Goal: Check status: Check status

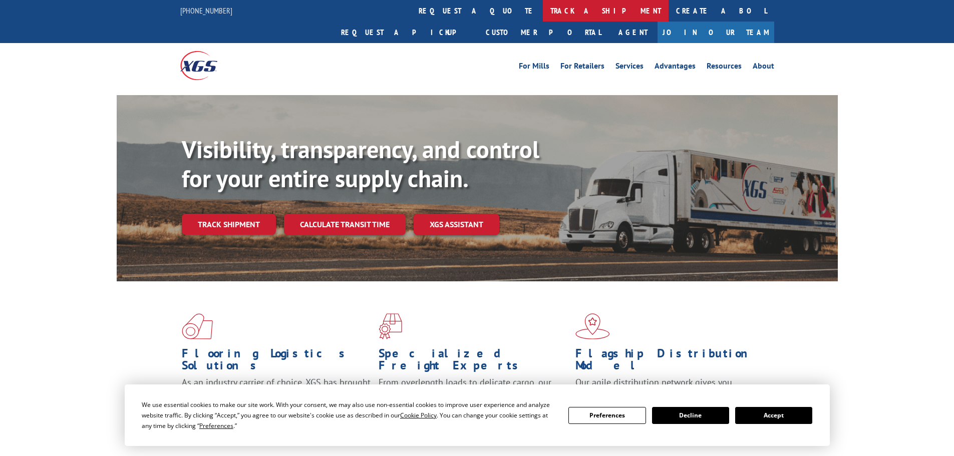
click at [543, 14] on link "track a shipment" at bounding box center [606, 11] width 126 height 22
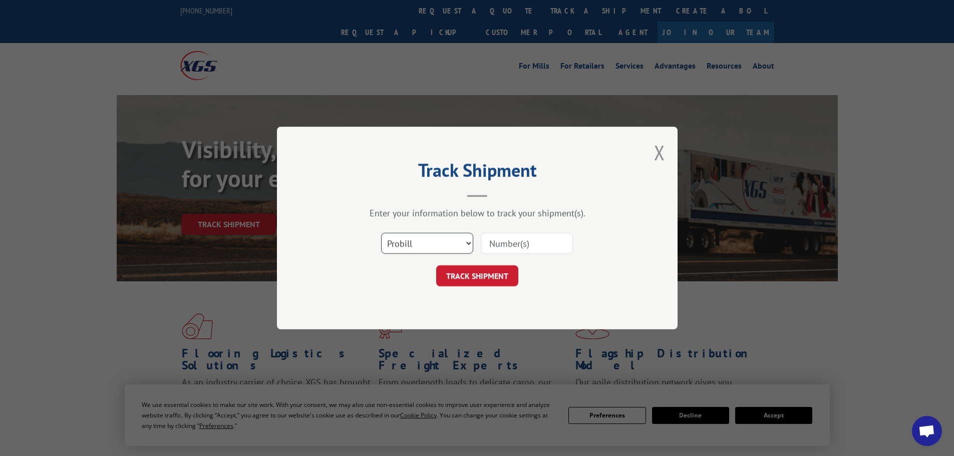
click at [414, 242] on select "Select category... Probill BOL PO" at bounding box center [427, 243] width 92 height 21
select select "bol"
click at [381, 233] on select "Select category... Probill BOL PO" at bounding box center [427, 243] width 92 height 21
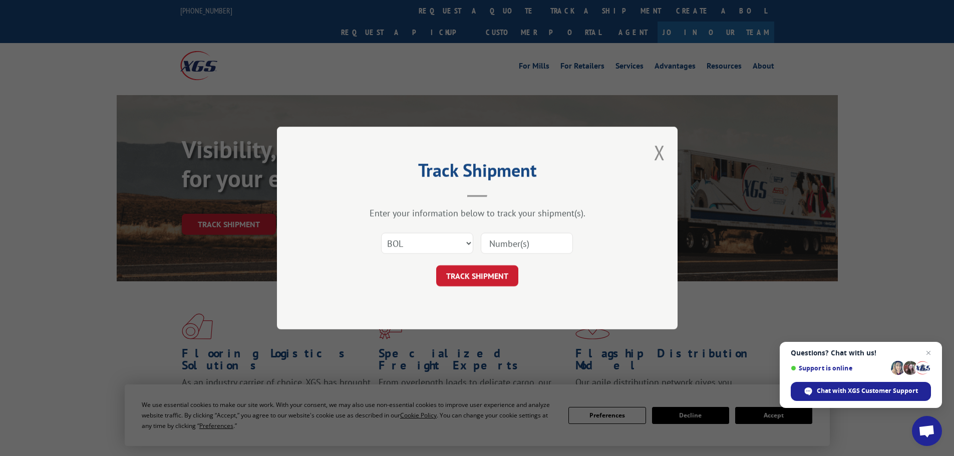
paste input "5574312"
type input "5574312"
click at [468, 275] on button "TRACK SHIPMENT" at bounding box center [477, 275] width 82 height 21
